Goal: Understand process/instructions: Learn how to perform a task or action

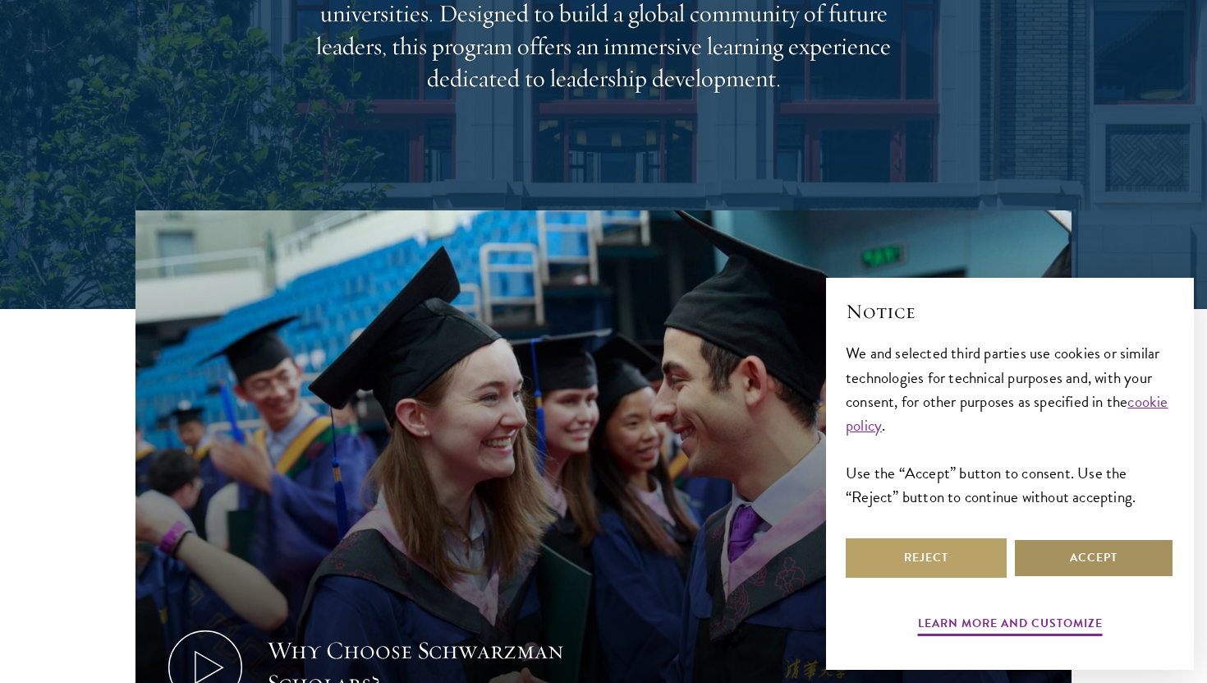
click at [1075, 557] on button "Accept" at bounding box center [1094, 557] width 161 height 39
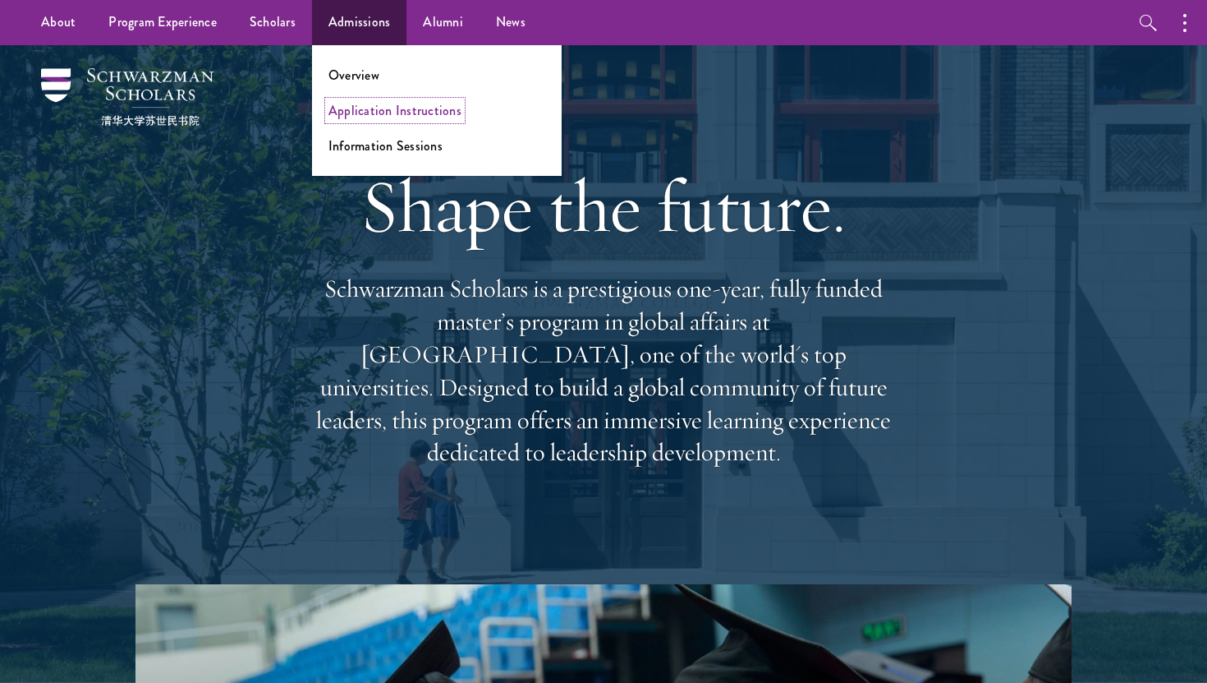
click at [384, 113] on link "Application Instructions" at bounding box center [395, 110] width 133 height 19
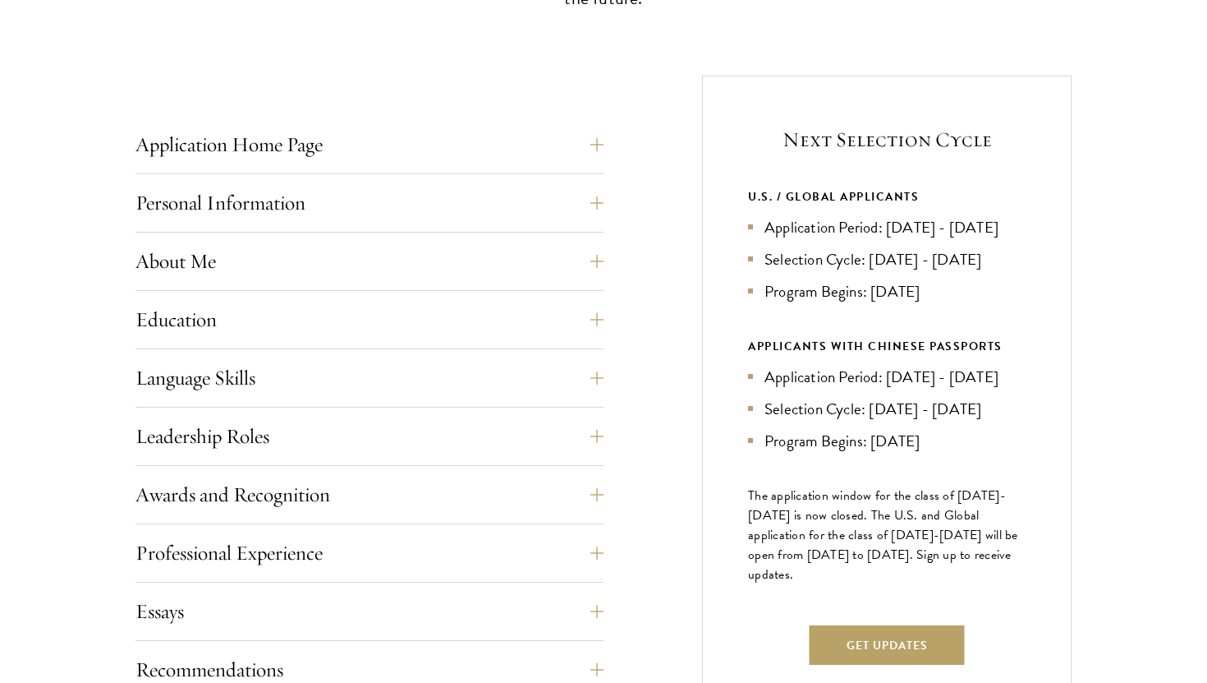
scroll to position [590, 0]
click at [944, 510] on div "Next Selection Cycle U.S. / GLOBAL APPLICANTS Application Period: Apr 2026 - Se…" at bounding box center [887, 402] width 370 height 655
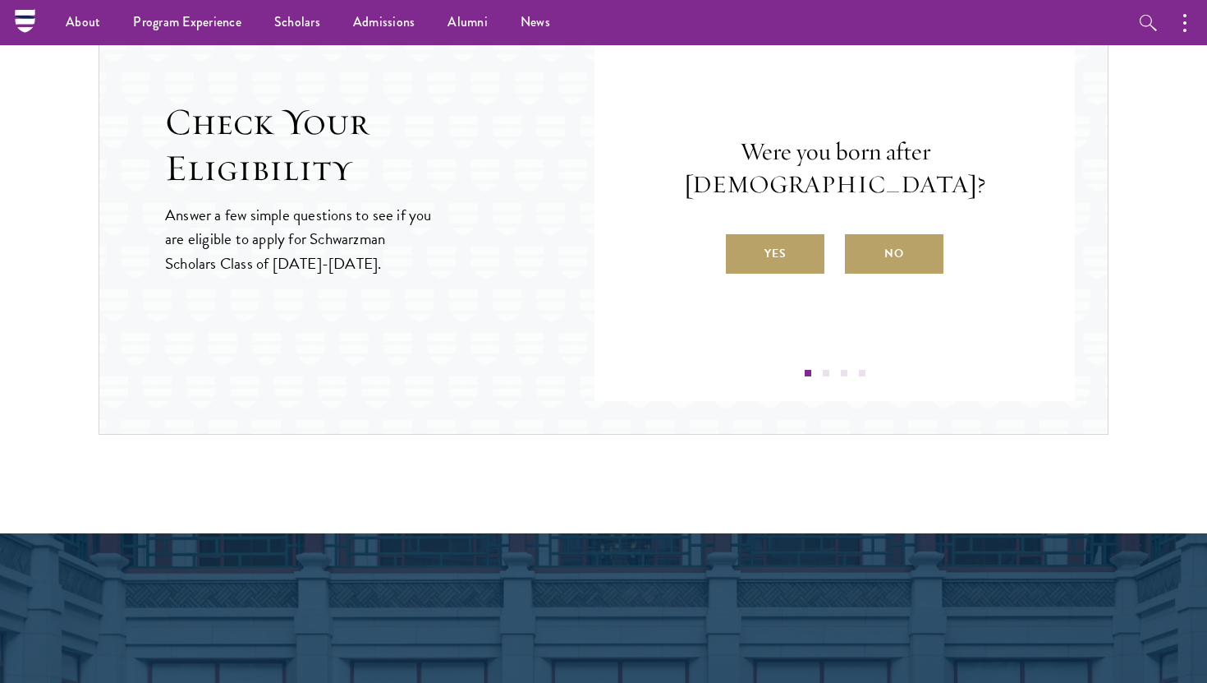
scroll to position [1783, 0]
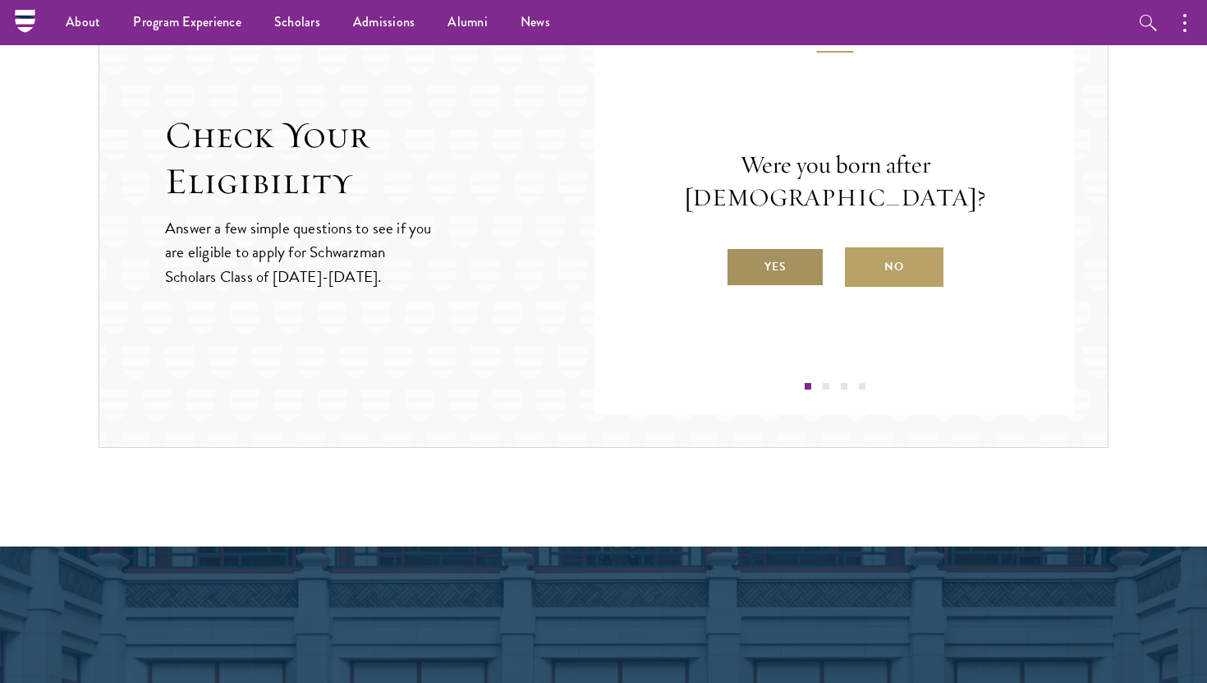
click at [775, 255] on label "Yes" at bounding box center [775, 266] width 99 height 39
click at [741, 255] on input "Yes" at bounding box center [733, 256] width 15 height 15
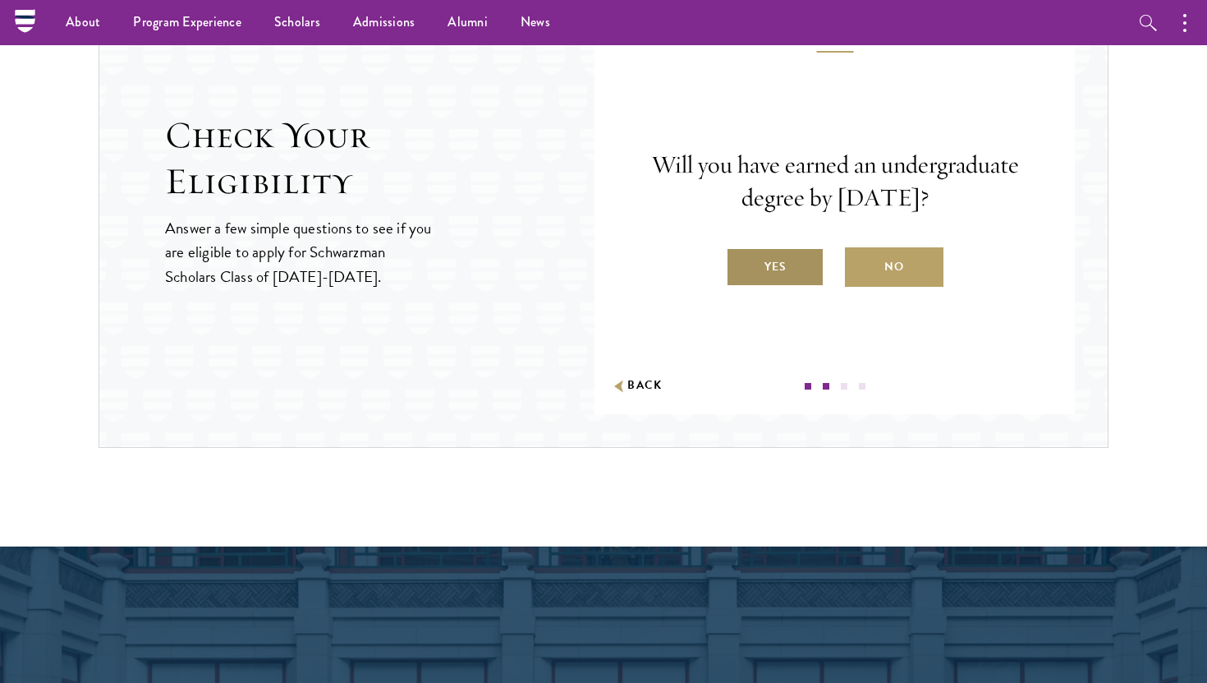
click at [785, 274] on label "Yes" at bounding box center [775, 266] width 99 height 39
click at [741, 264] on input "Yes" at bounding box center [733, 256] width 15 height 15
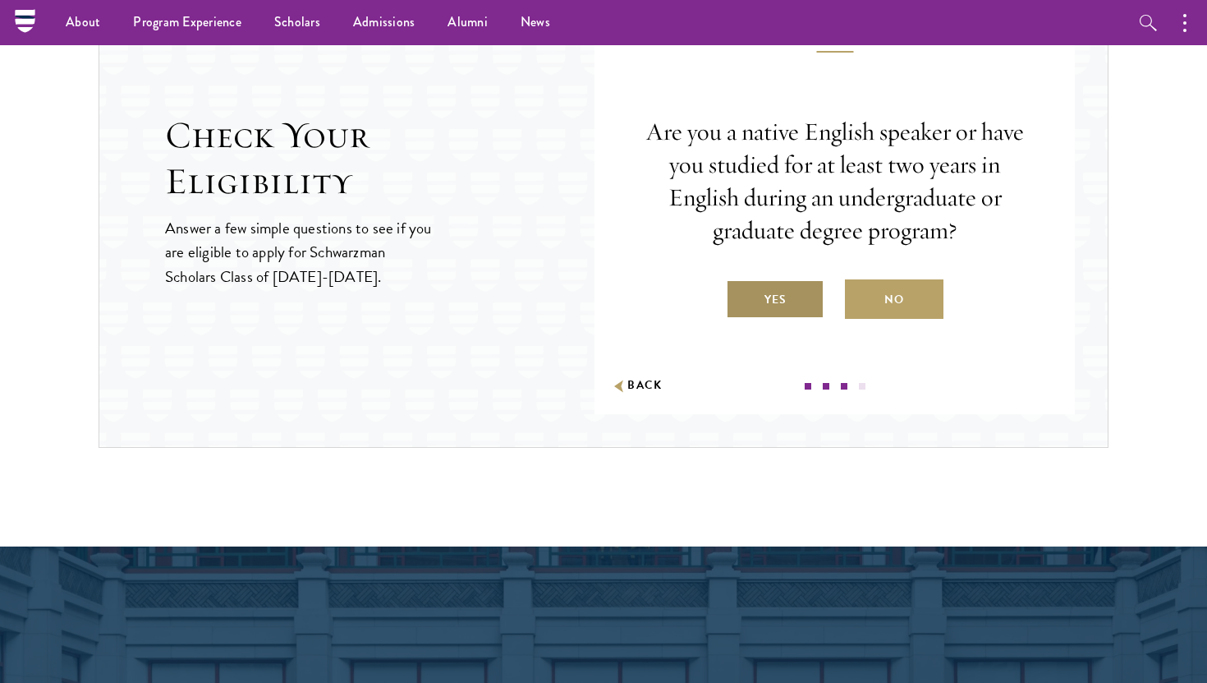
click at [783, 301] on label "Yes" at bounding box center [775, 298] width 99 height 39
click at [741, 297] on input "Yes" at bounding box center [733, 289] width 15 height 15
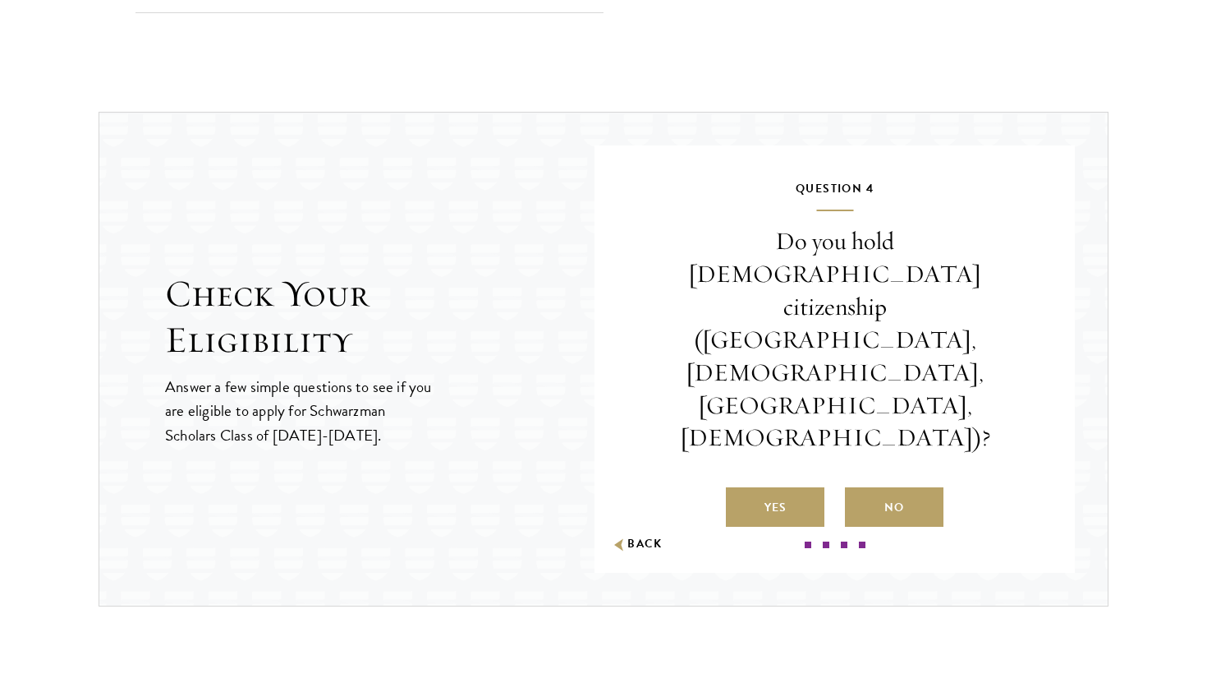
scroll to position [1649, 0]
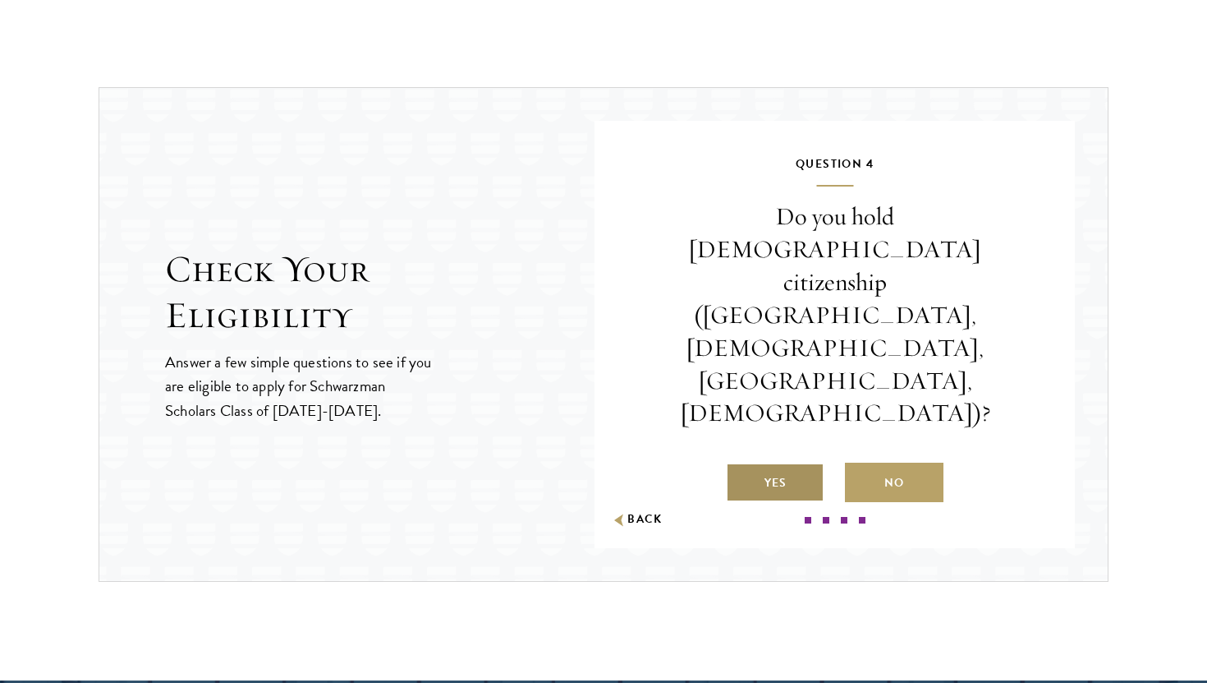
click at [792, 462] on label "Yes" at bounding box center [775, 481] width 99 height 39
click at [741, 465] on input "Yes" at bounding box center [733, 472] width 15 height 15
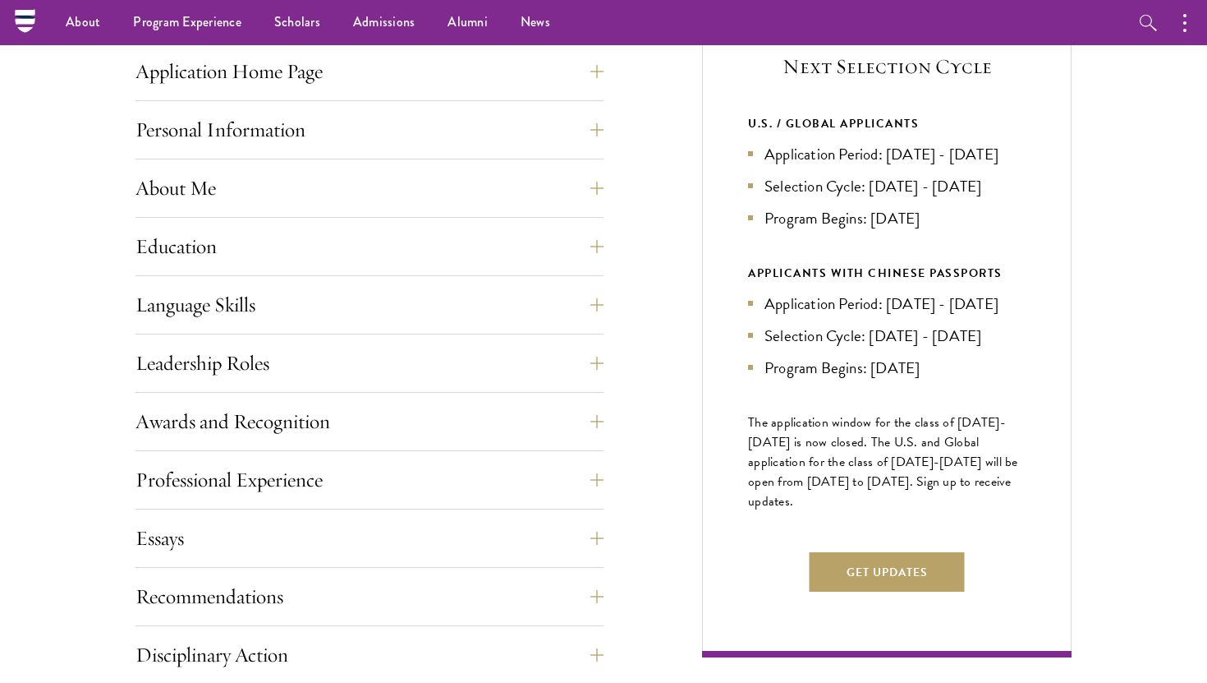
scroll to position [0, 0]
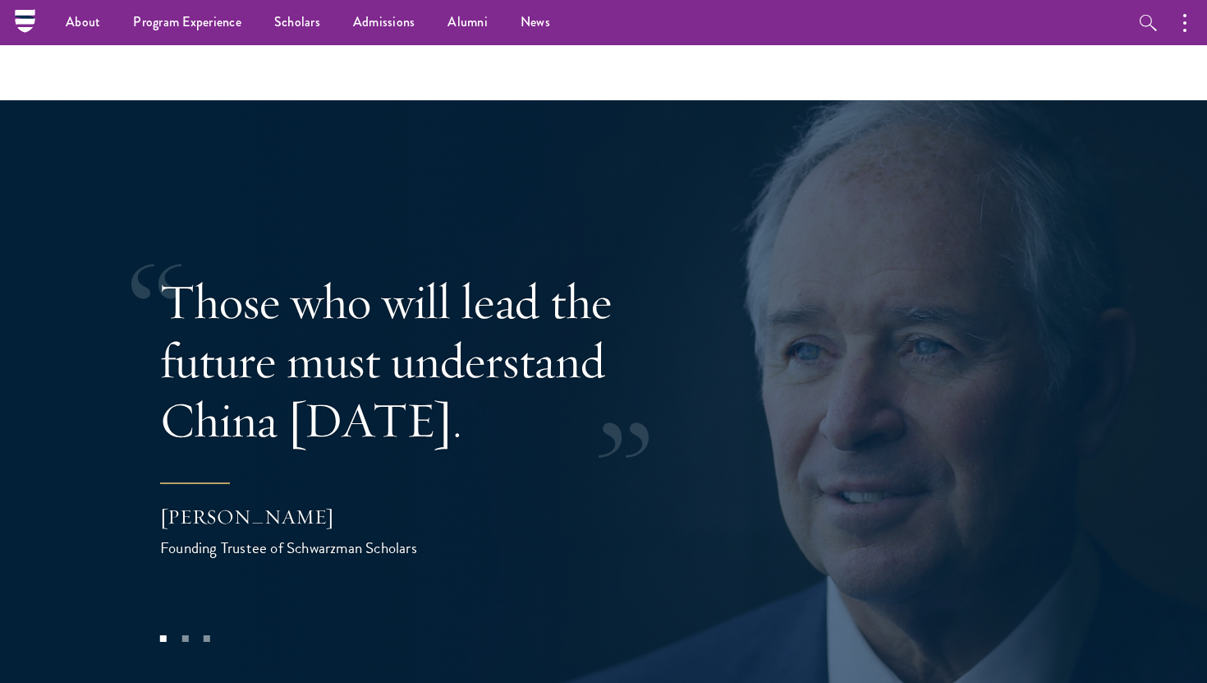
scroll to position [1833, 0]
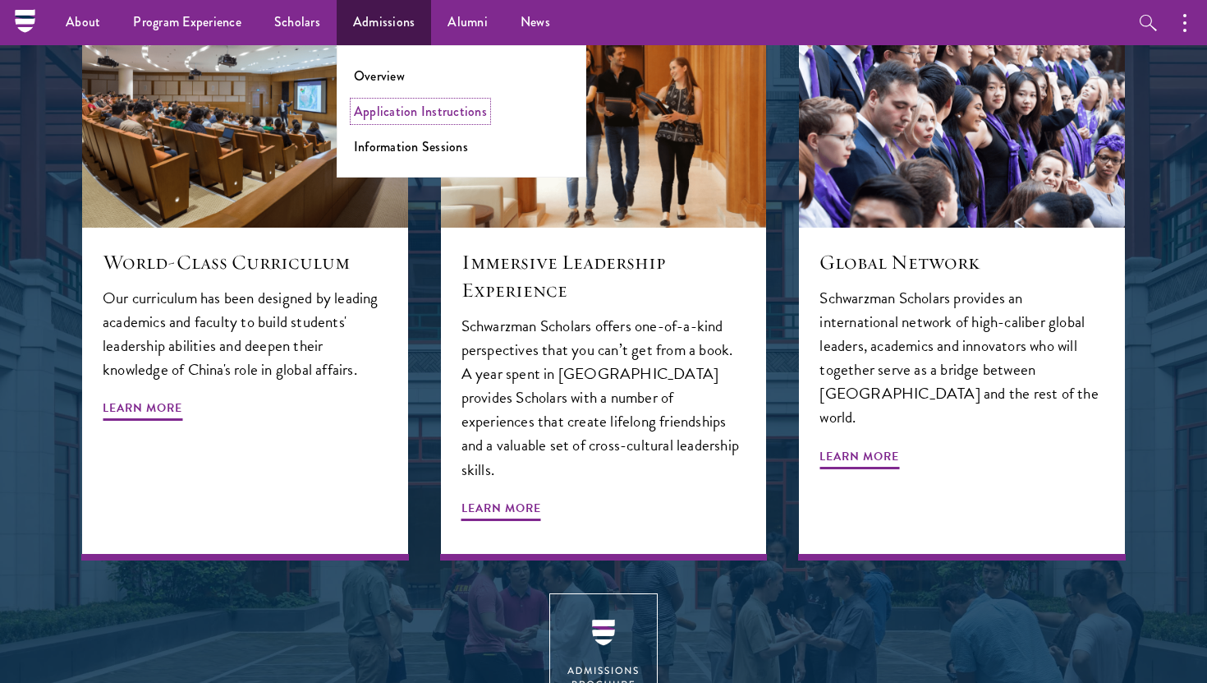
click at [399, 109] on link "Application Instructions" at bounding box center [420, 111] width 133 height 19
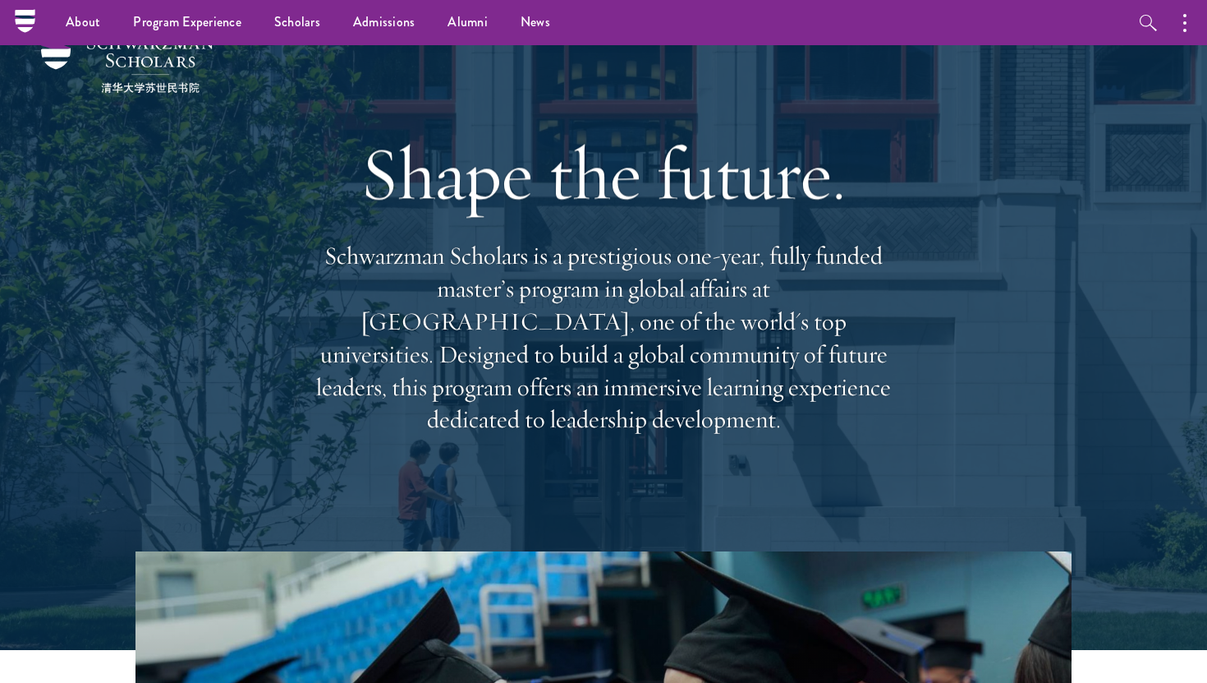
scroll to position [0, 0]
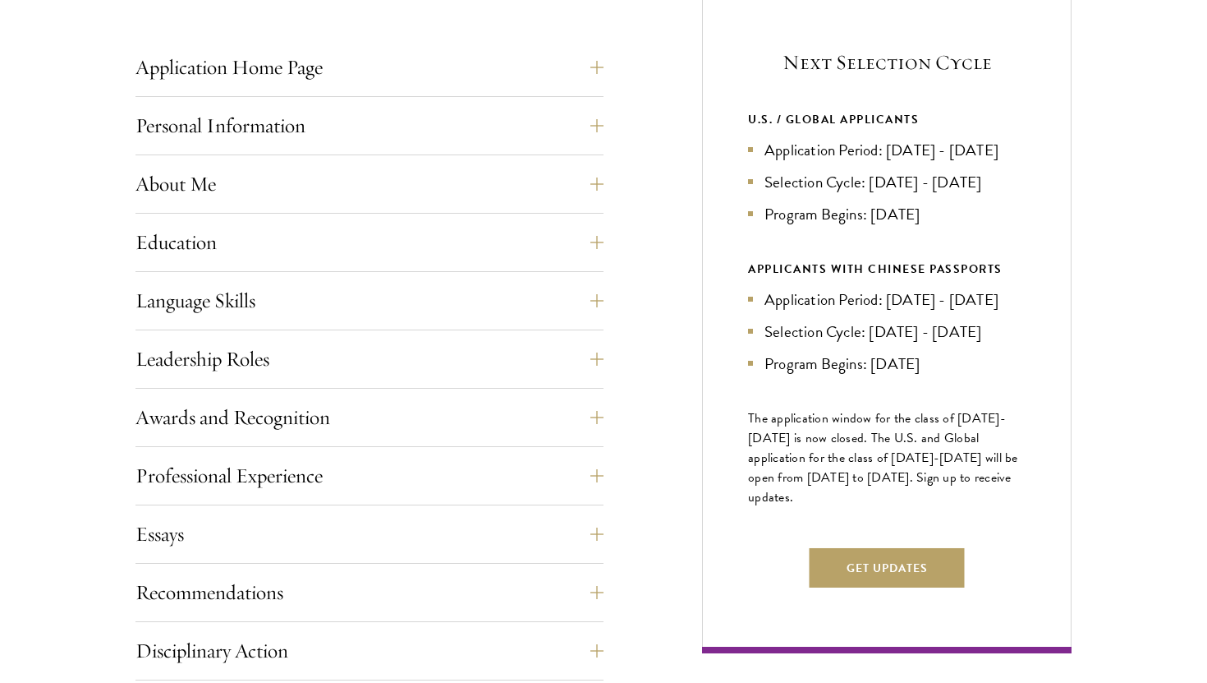
scroll to position [670, 0]
